Goal: Find specific page/section: Find specific page/section

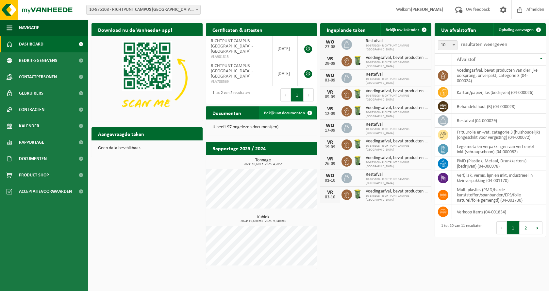
click at [285, 110] on link "Bekijk uw documenten" at bounding box center [288, 112] width 58 height 13
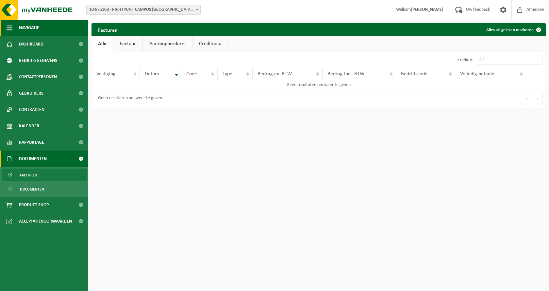
click at [25, 27] on span "Navigatie" at bounding box center [29, 28] width 20 height 16
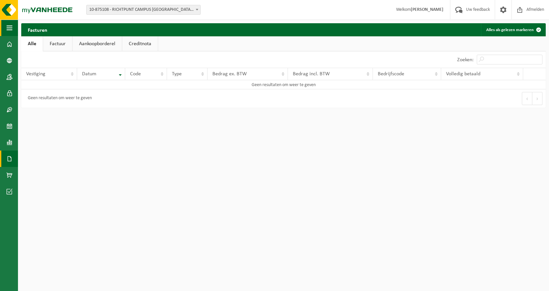
click at [12, 28] on button "Navigatie" at bounding box center [9, 28] width 18 height 16
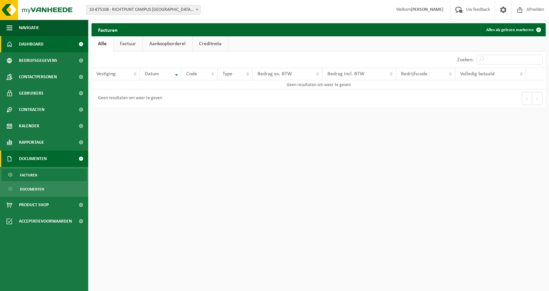
click at [9, 44] on span at bounding box center [10, 44] width 6 height 16
